Goal: Task Accomplishment & Management: Use online tool/utility

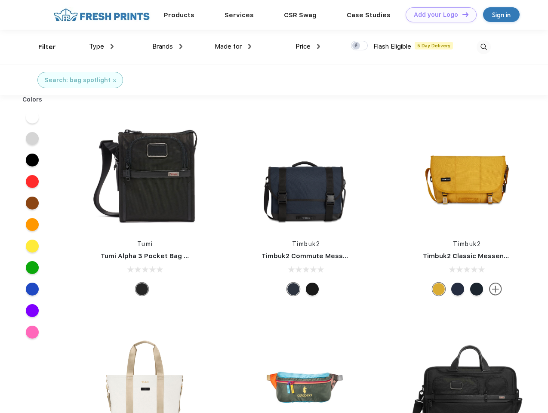
click at [438, 15] on link "Add your Logo Design Tool" at bounding box center [441, 14] width 71 height 15
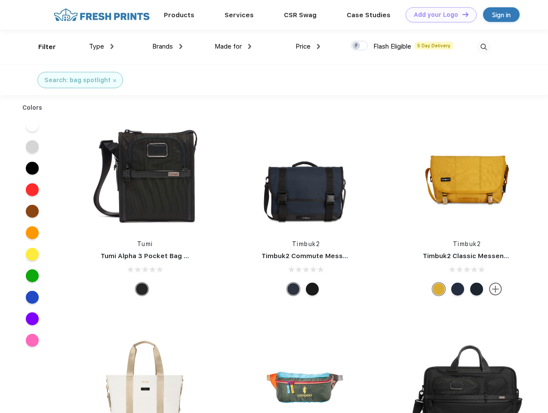
click at [0, 0] on div "Design Tool" at bounding box center [0, 0] width 0 height 0
click at [462, 14] on link "Add your Logo Design Tool" at bounding box center [441, 14] width 71 height 15
click at [41, 47] on div "Filter" at bounding box center [47, 47] width 18 height 10
click at [102, 46] on span "Type" at bounding box center [96, 47] width 15 height 8
click at [167, 46] on span "Brands" at bounding box center [162, 47] width 21 height 8
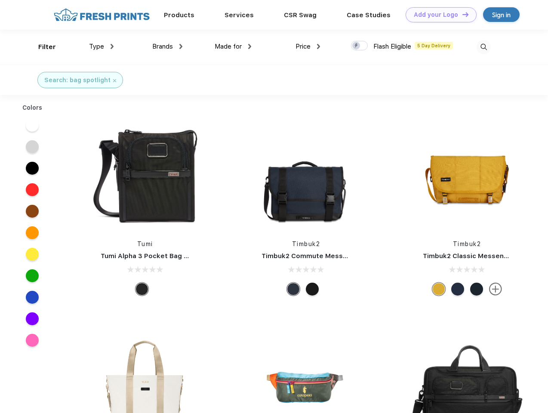
click at [233, 46] on span "Made for" at bounding box center [228, 47] width 27 height 8
click at [308, 46] on span "Price" at bounding box center [303, 47] width 15 height 8
click at [360, 46] on div at bounding box center [359, 45] width 17 height 9
click at [357, 46] on input "checkbox" at bounding box center [354, 43] width 6 height 6
click at [484, 47] on img at bounding box center [484, 47] width 14 height 14
